Goal: Check status: Check status

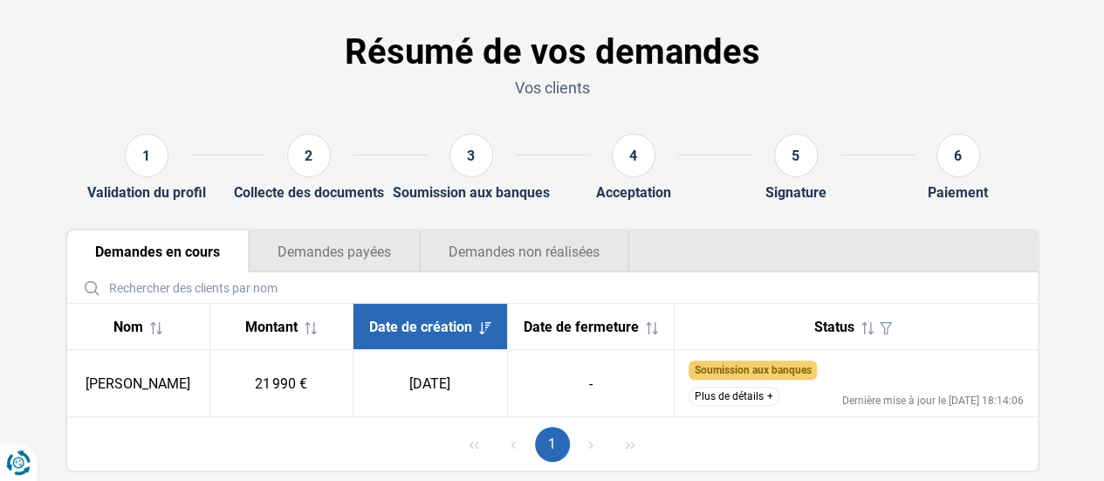
scroll to position [87, 0]
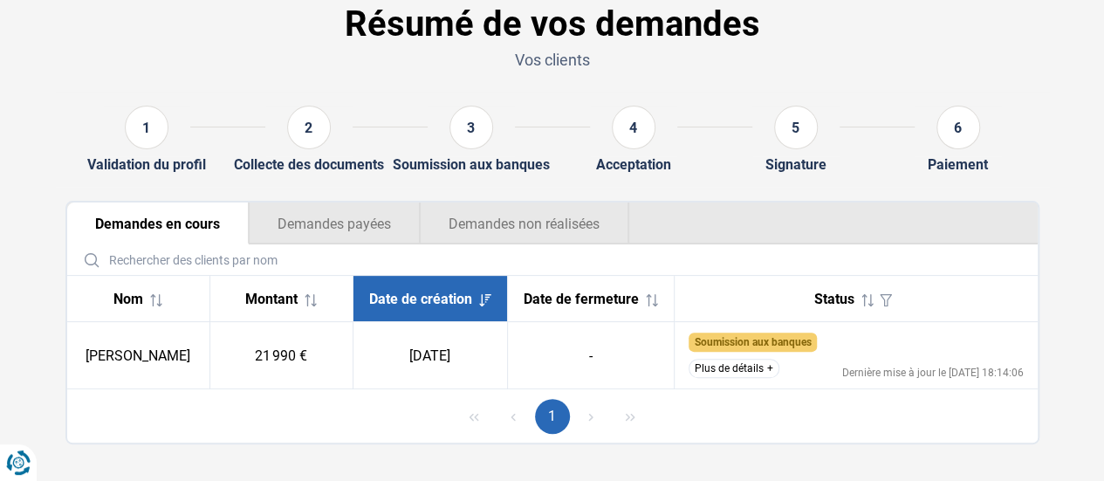
click at [757, 385] on td "Soumission aux banques Le dossier a été soumis et nous attendons la réponse des…" at bounding box center [856, 355] width 363 height 67
click at [757, 378] on button "Plus de détails" at bounding box center [734, 368] width 91 height 19
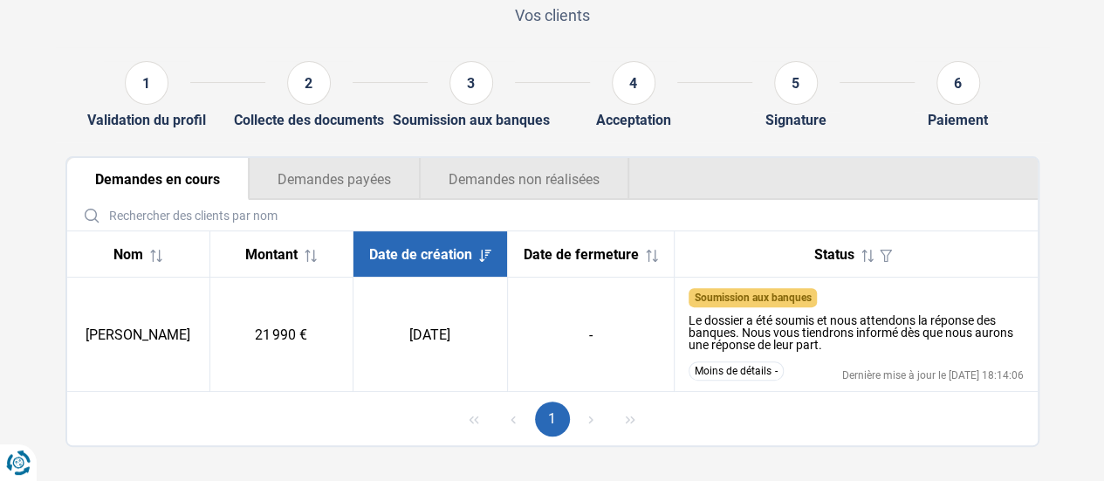
scroll to position [156, 0]
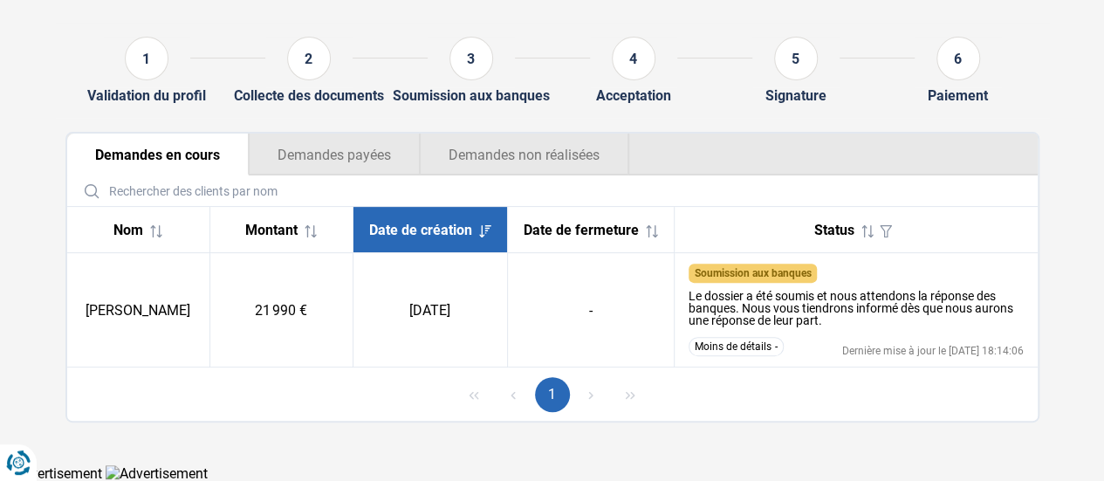
click at [510, 153] on button "Demandes non réalisées" at bounding box center [524, 155] width 209 height 42
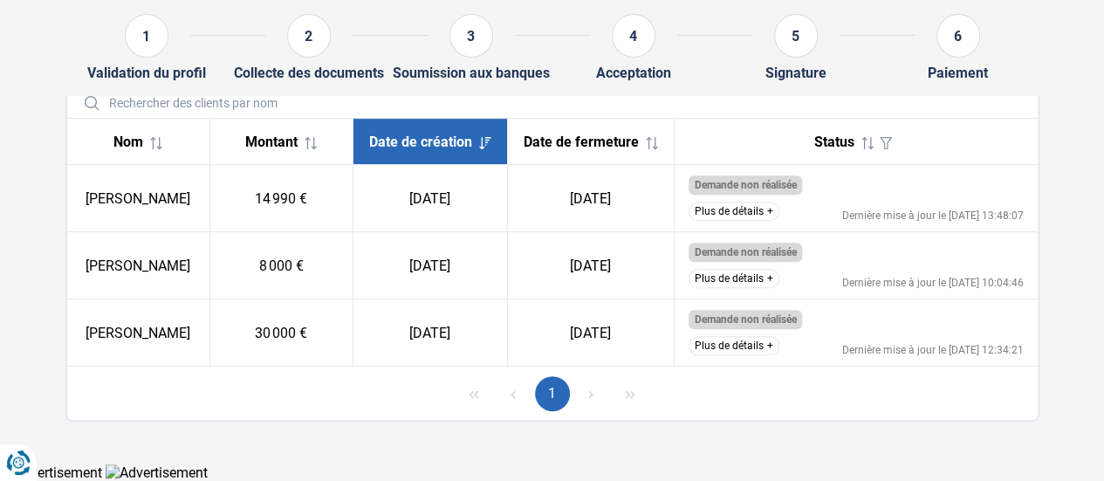
scroll to position [79, 0]
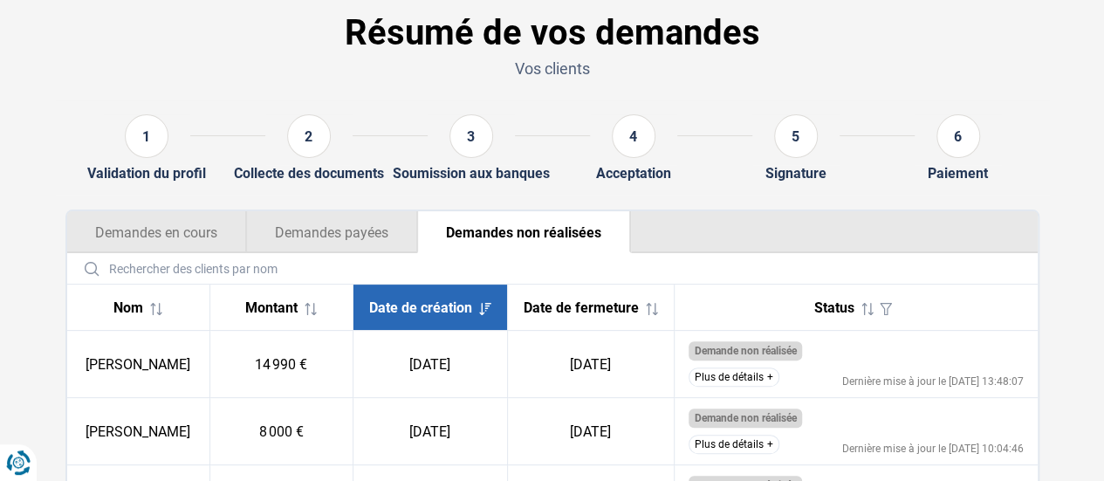
click at [342, 219] on button "Demandes payées" at bounding box center [331, 232] width 171 height 42
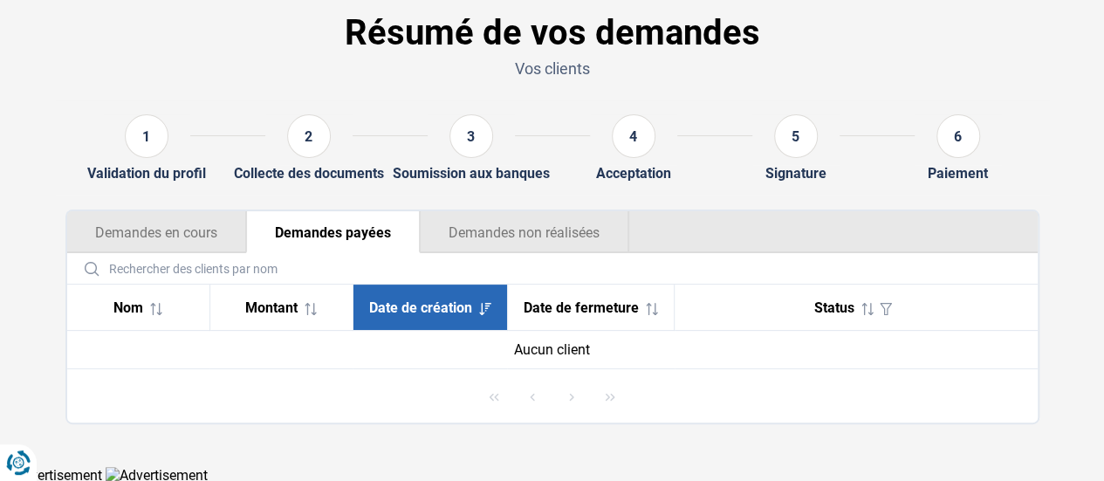
click at [169, 216] on button "Demandes en cours" at bounding box center [156, 232] width 179 height 42
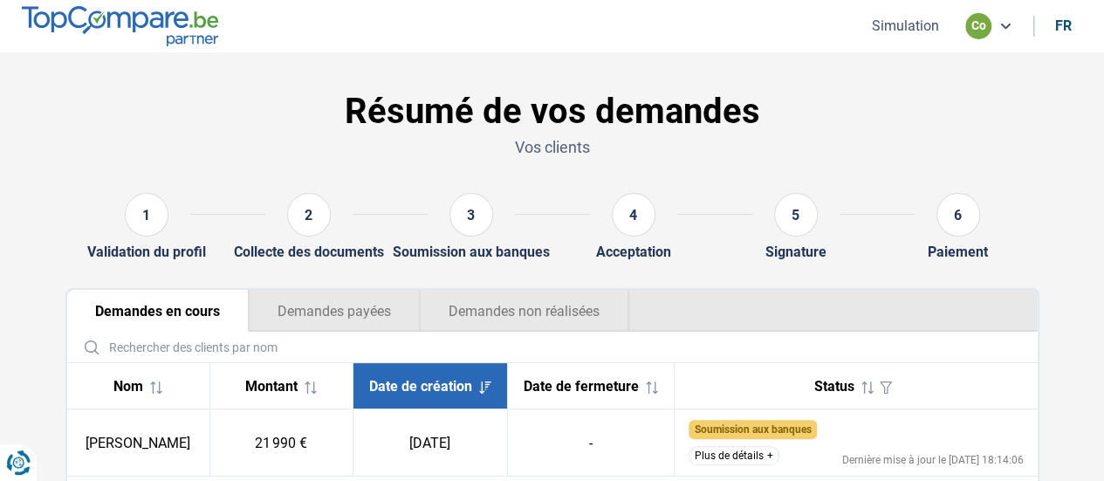
click at [984, 26] on div "co" at bounding box center [978, 26] width 26 height 26
drag, startPoint x: 918, startPoint y: 25, endPoint x: 1012, endPoint y: 46, distance: 96.6
click at [918, 24] on button "Simulation" at bounding box center [906, 26] width 78 height 18
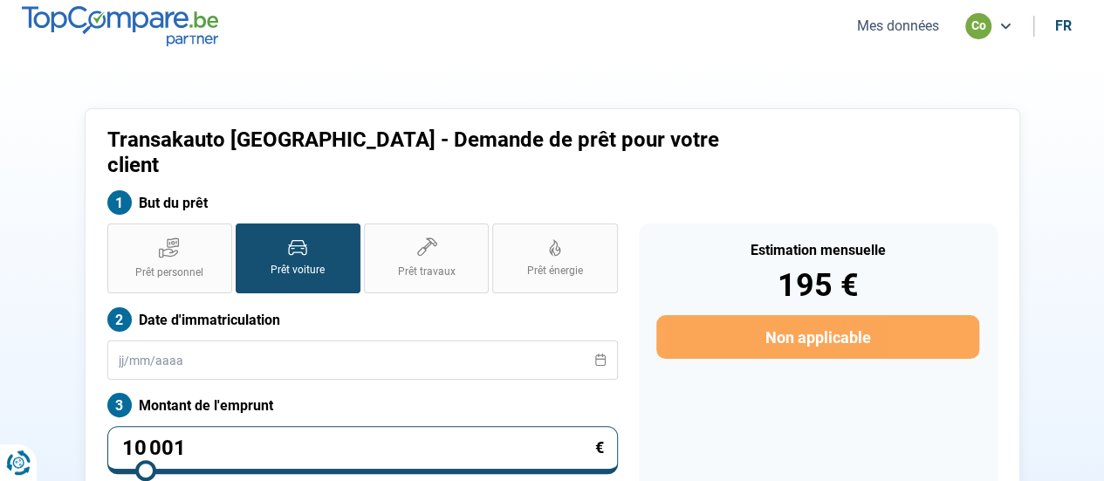
click at [917, 12] on nav "Mes données co fr" at bounding box center [552, 26] width 1104 height 52
click at [915, 22] on button "Mes données" at bounding box center [898, 26] width 93 height 18
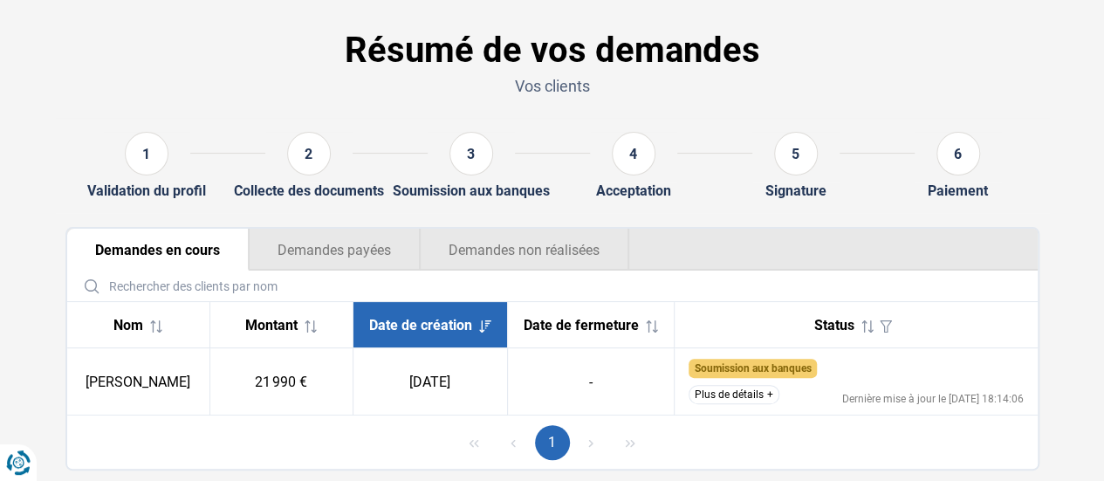
scroll to position [109, 0]
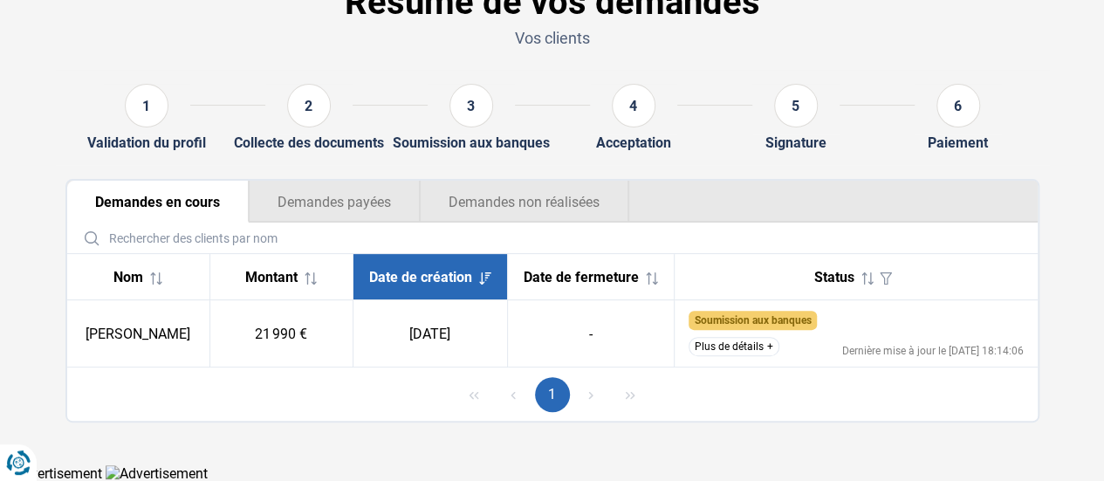
click at [756, 340] on button "Plus de détails" at bounding box center [734, 346] width 91 height 19
click at [766, 353] on button "Plus de détails" at bounding box center [734, 346] width 91 height 19
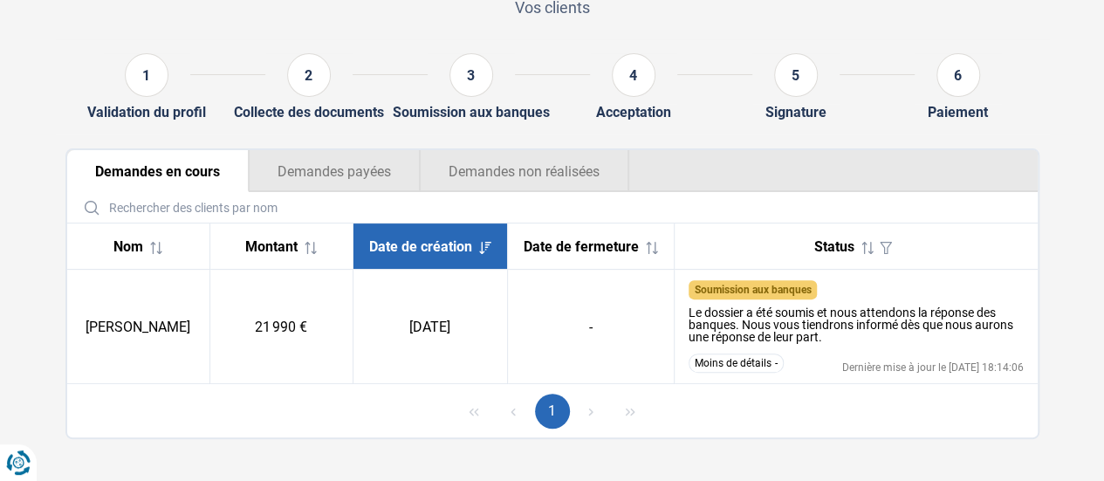
scroll to position [156, 0]
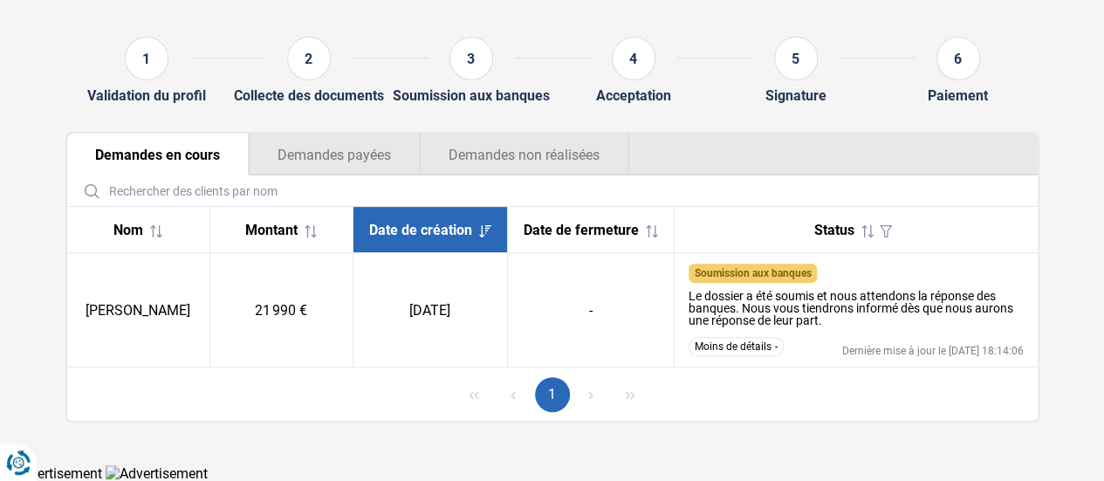
click at [361, 153] on button "Demandes payées" at bounding box center [334, 155] width 171 height 42
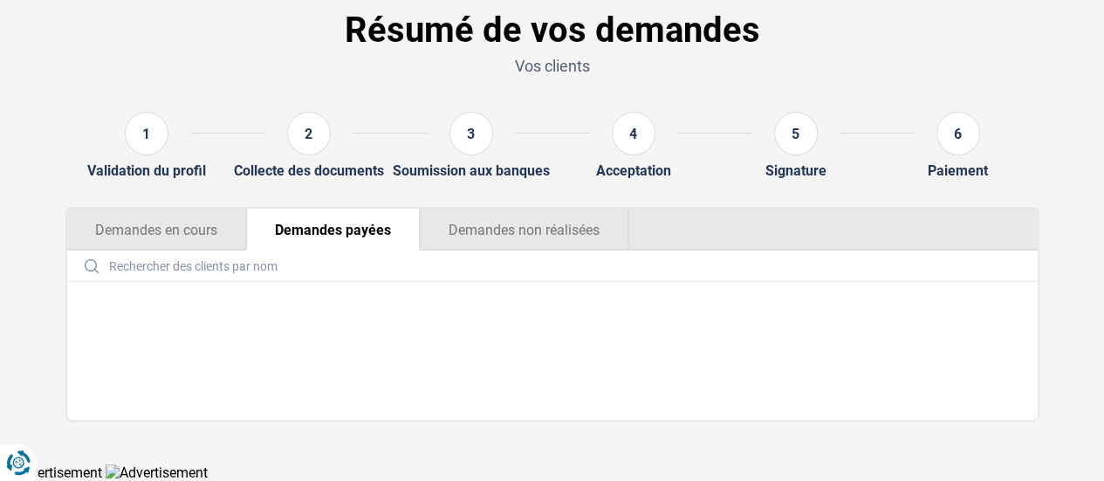
scroll to position [80, 0]
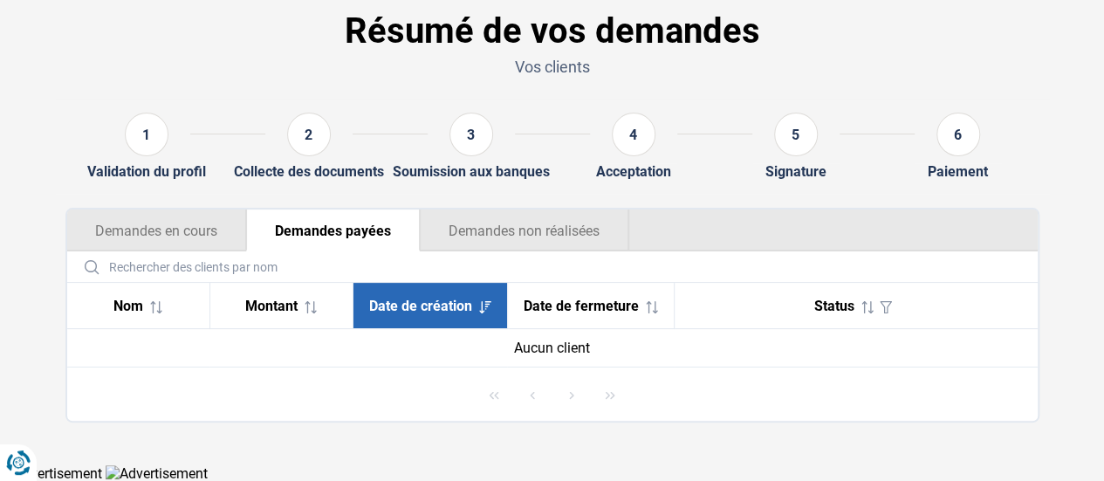
click at [507, 212] on button "Demandes non réalisées" at bounding box center [524, 230] width 209 height 42
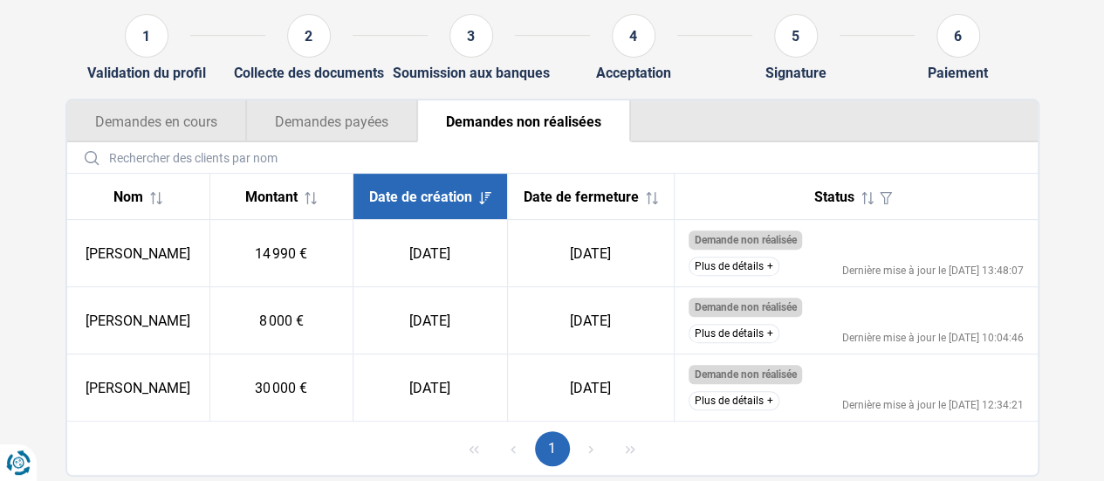
scroll to position [253, 0]
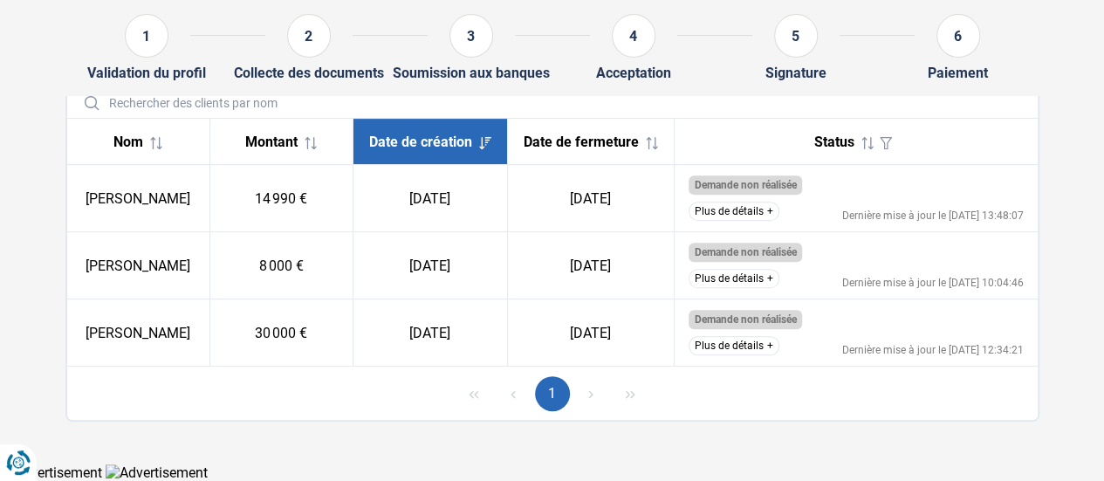
click at [161, 48] on div "1" at bounding box center [147, 36] width 44 height 44
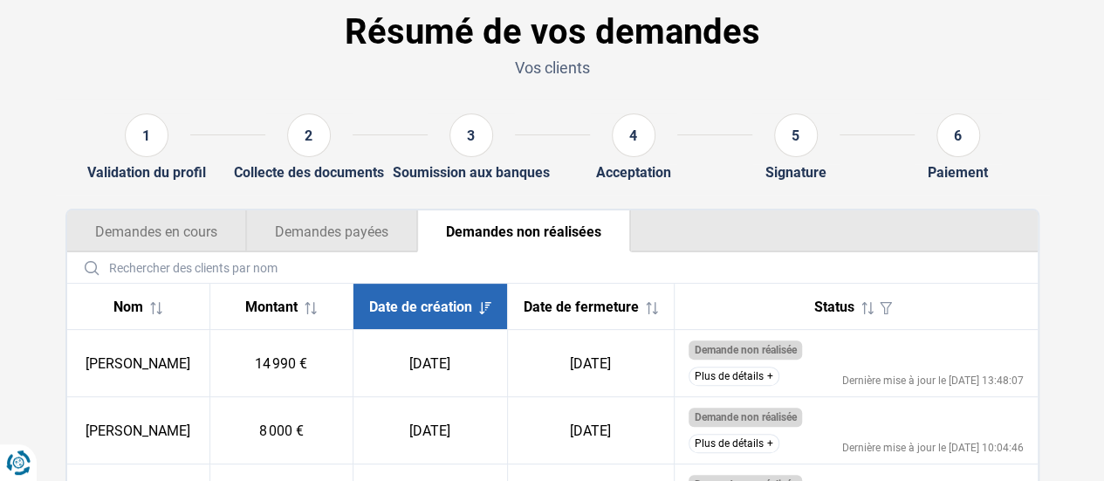
scroll to position [0, 0]
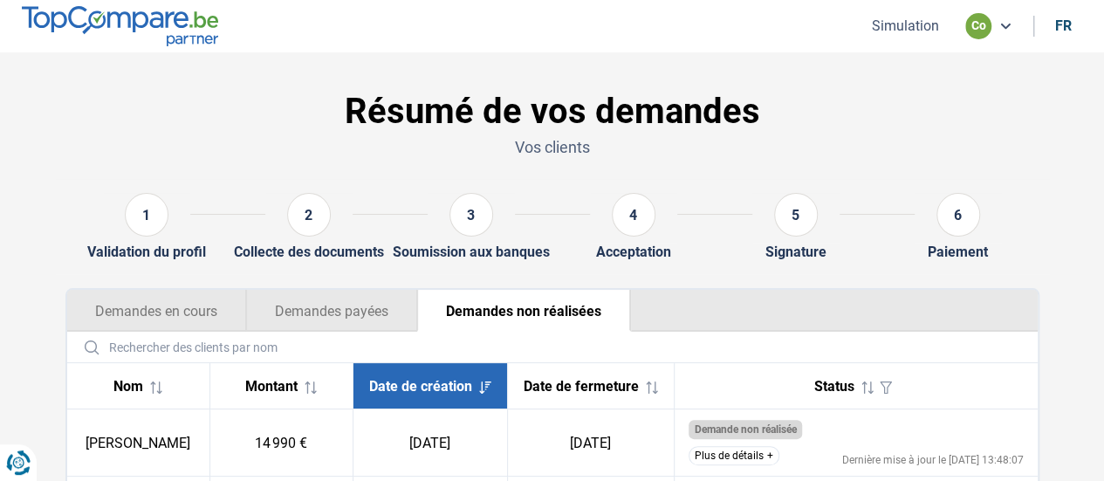
click at [162, 238] on div "1" at bounding box center [146, 218] width 87 height 51
click at [159, 292] on button "Demandes en cours" at bounding box center [156, 311] width 179 height 42
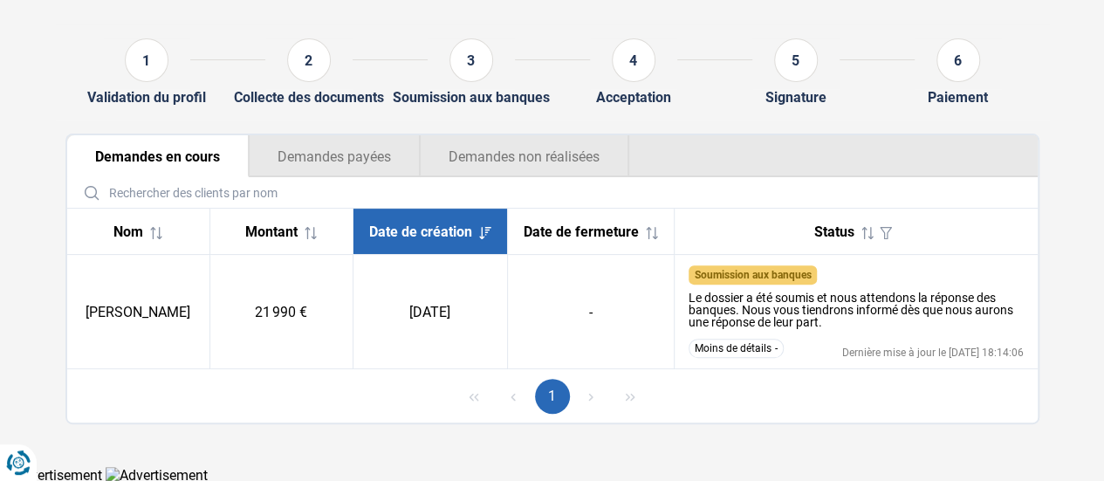
scroll to position [156, 0]
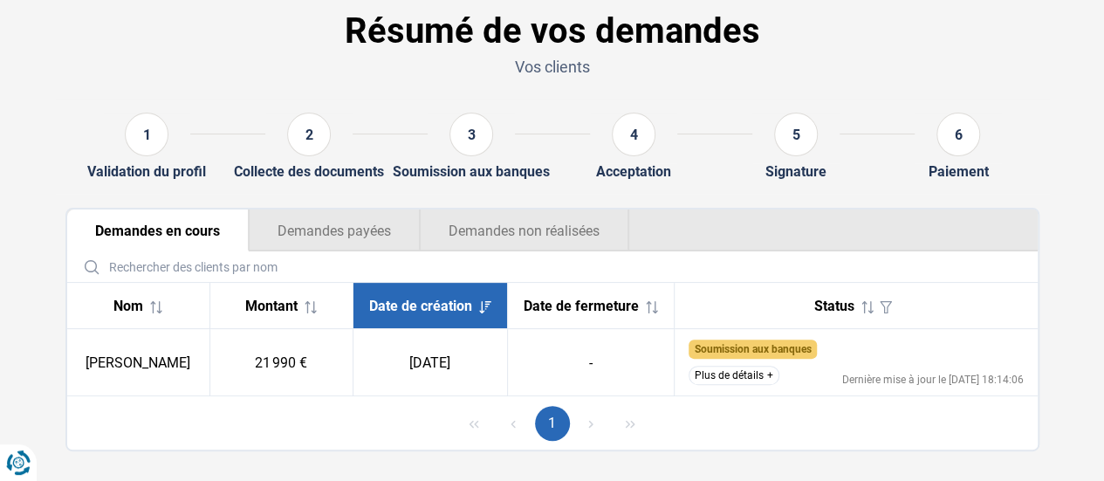
scroll to position [109, 0]
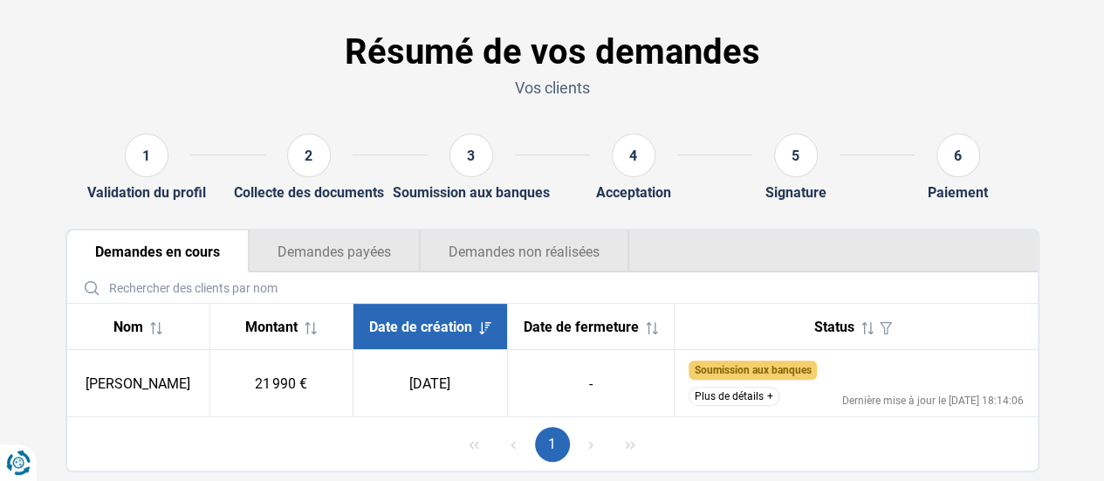
scroll to position [109, 0]
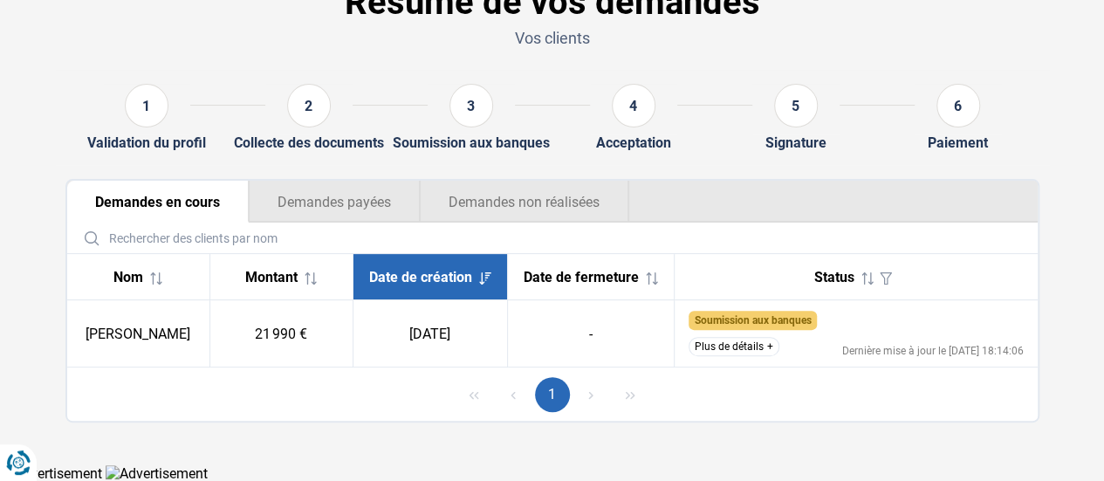
click at [759, 338] on button "Plus de détails" at bounding box center [734, 346] width 91 height 19
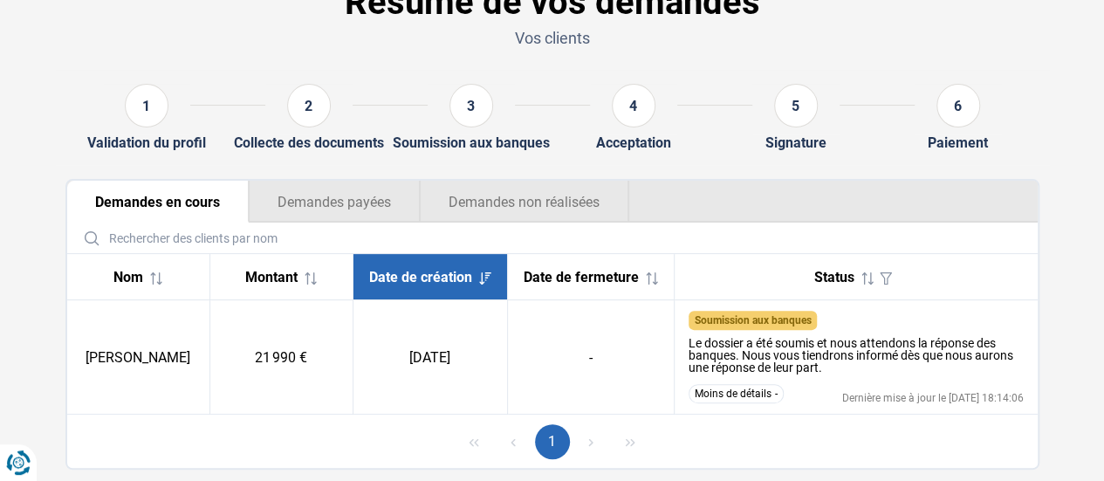
scroll to position [156, 0]
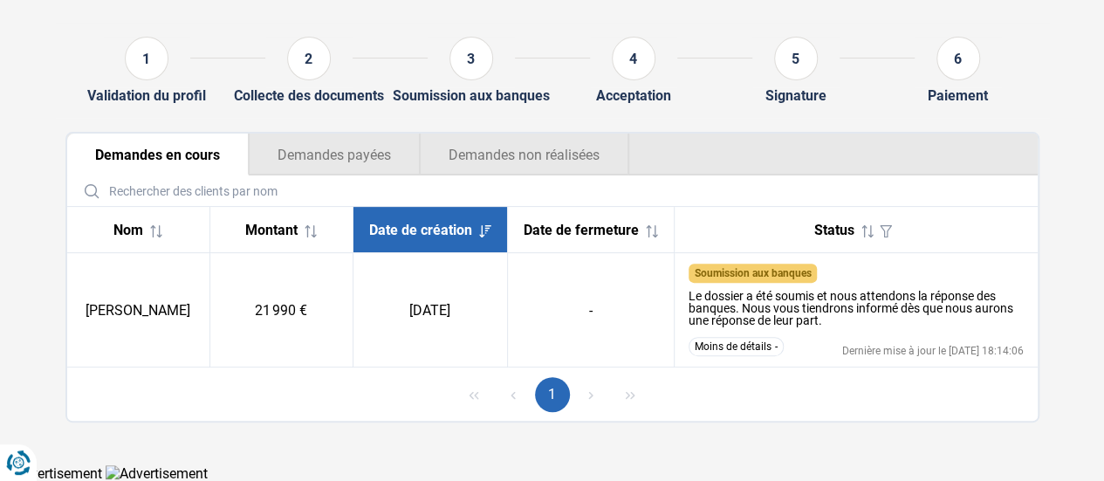
click at [558, 149] on button "Demandes non réalisées" at bounding box center [524, 155] width 209 height 42
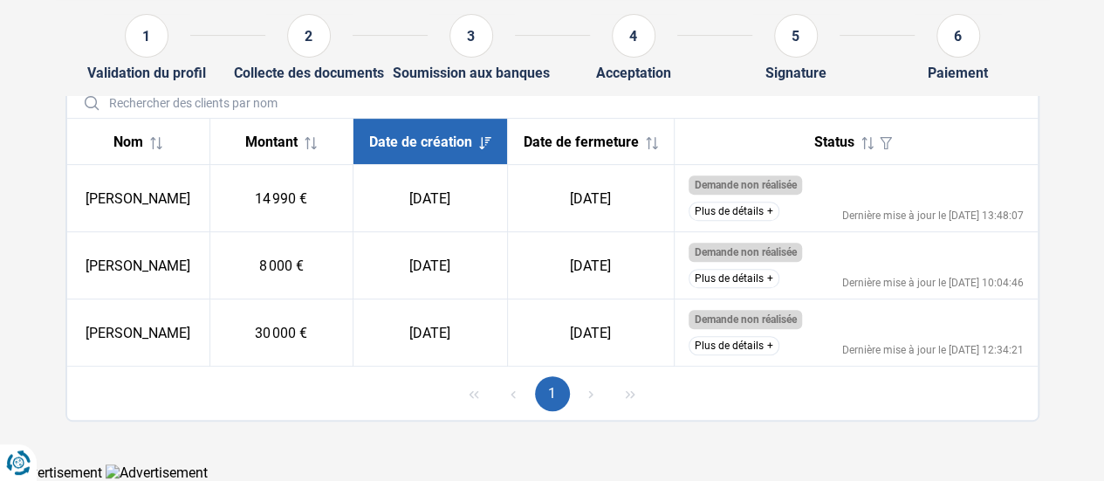
scroll to position [253, 0]
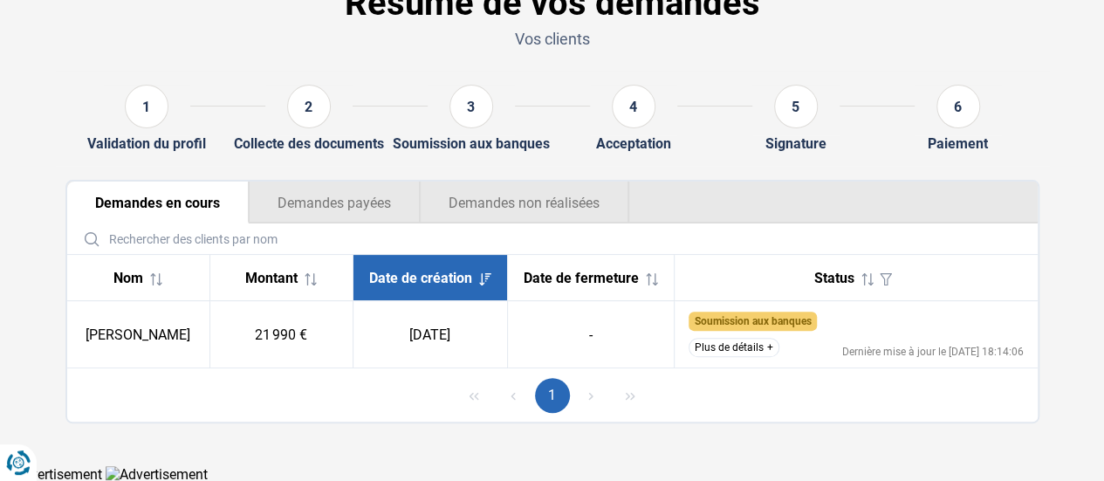
scroll to position [109, 0]
click at [765, 338] on button "Plus de détails" at bounding box center [734, 346] width 91 height 19
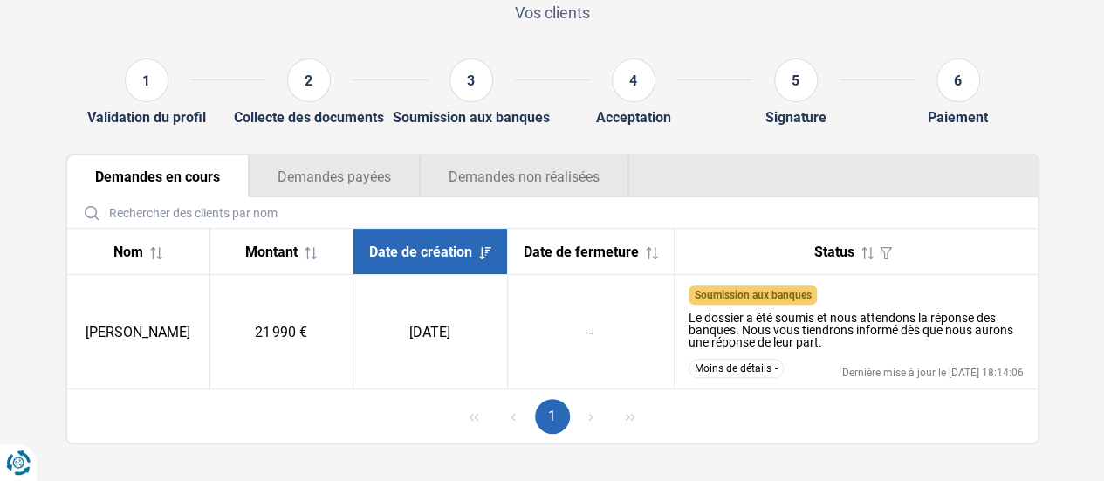
scroll to position [156, 0]
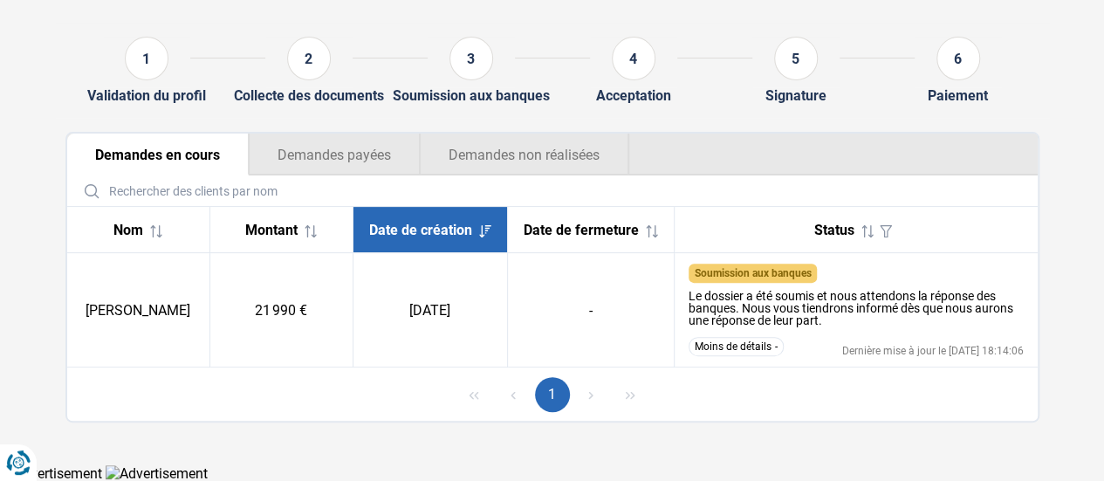
click at [545, 163] on button "Demandes non réalisées" at bounding box center [524, 155] width 209 height 42
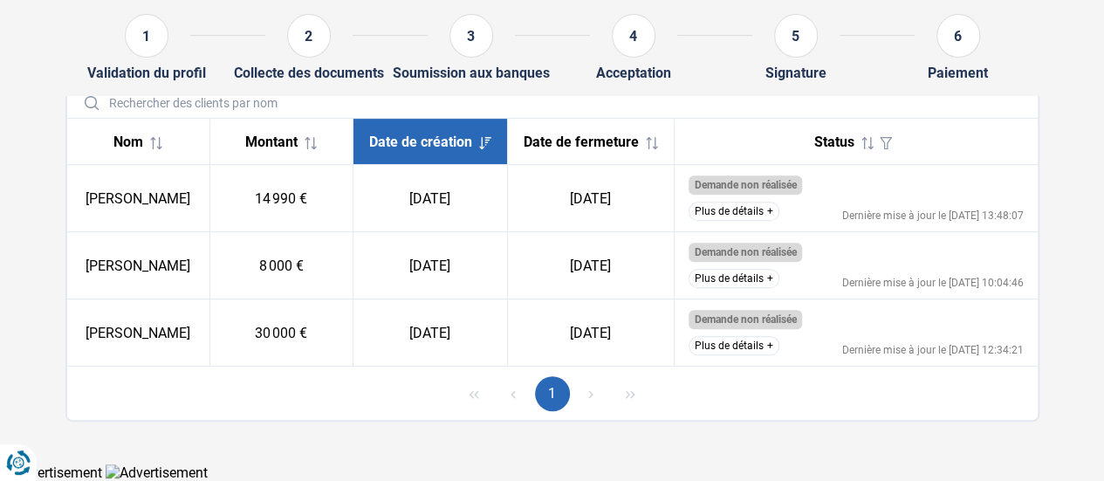
scroll to position [253, 0]
click at [733, 287] on button "Plus de détails" at bounding box center [734, 278] width 91 height 19
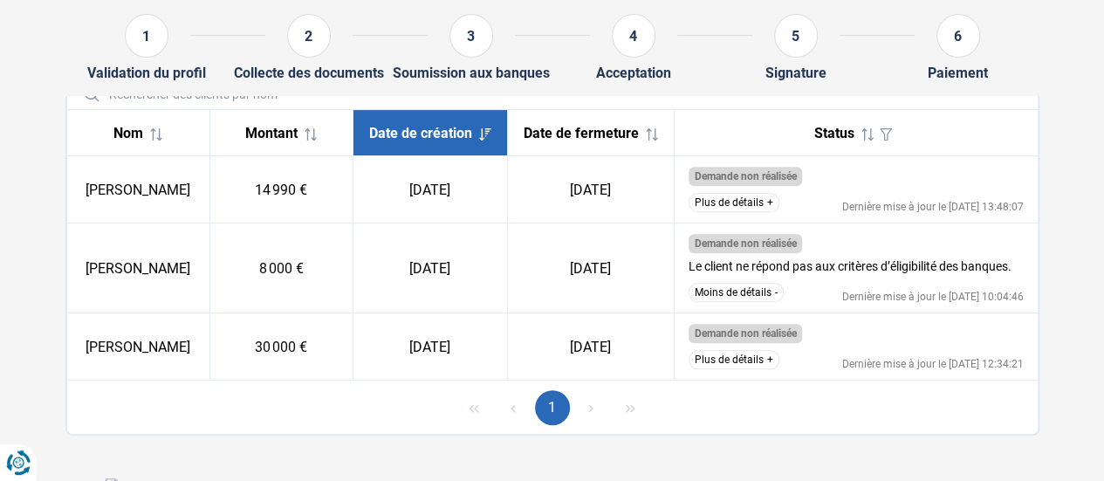
click at [717, 208] on button "Plus de détails" at bounding box center [734, 202] width 91 height 19
